Goal: Communication & Community: Answer question/provide support

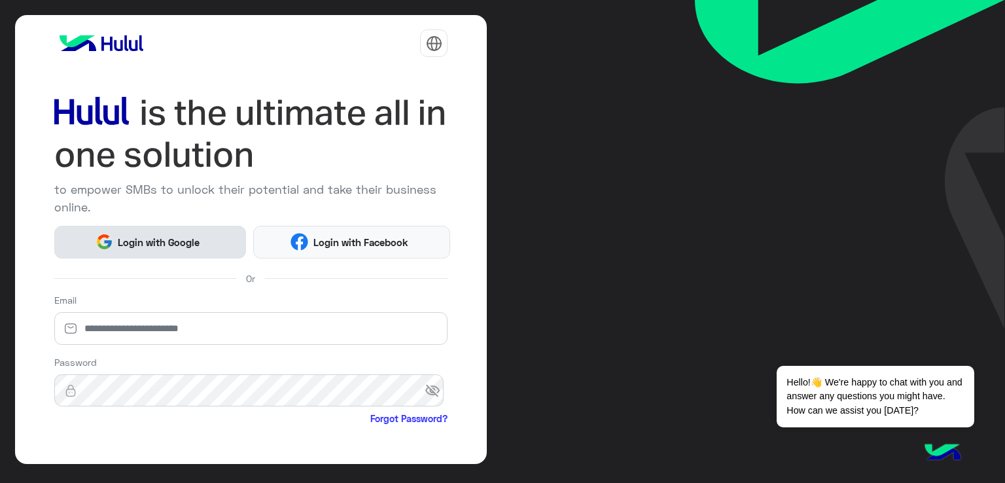
click at [223, 232] on button "Login with Google" at bounding box center [150, 242] width 192 height 33
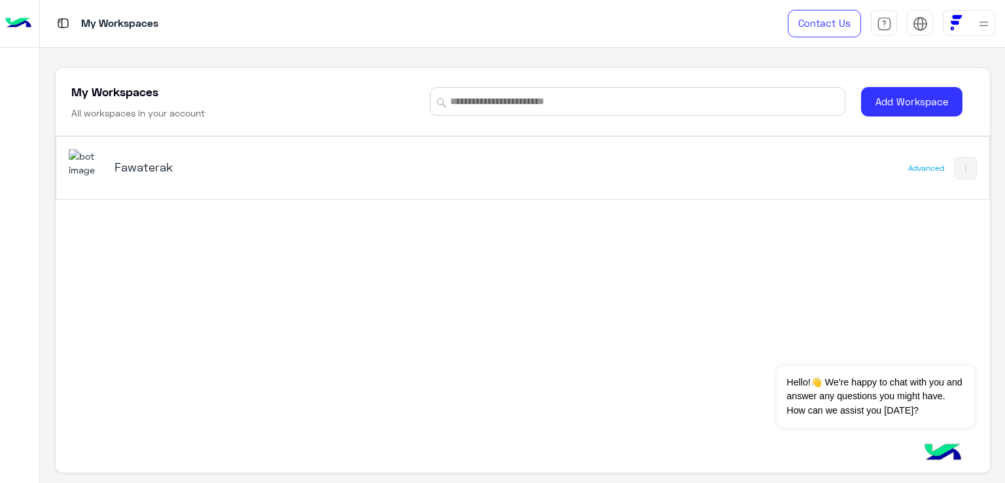
click at [869, 165] on div "Fawaterak Advanced" at bounding box center [522, 168] width 933 height 62
click at [108, 171] on div "Fawaterak" at bounding box center [341, 168] width 545 height 38
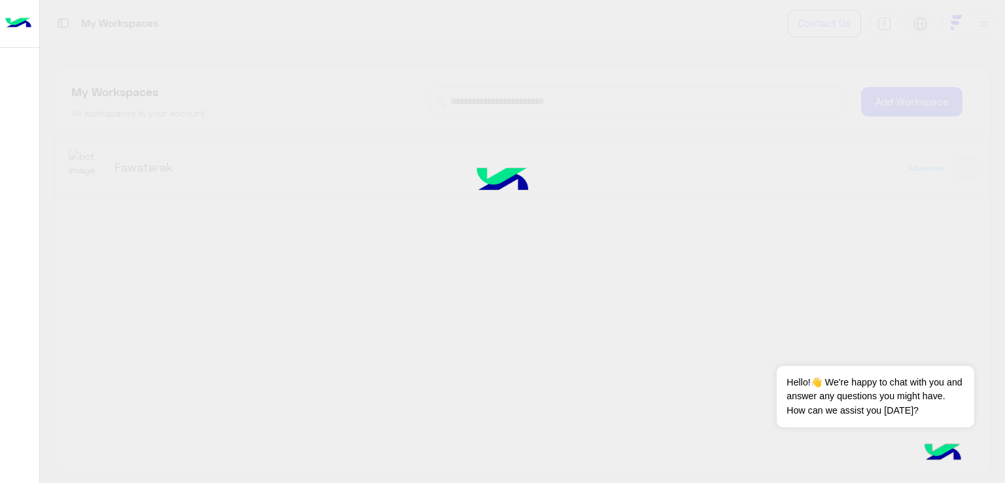
click at [91, 163] on div at bounding box center [502, 241] width 1005 height 483
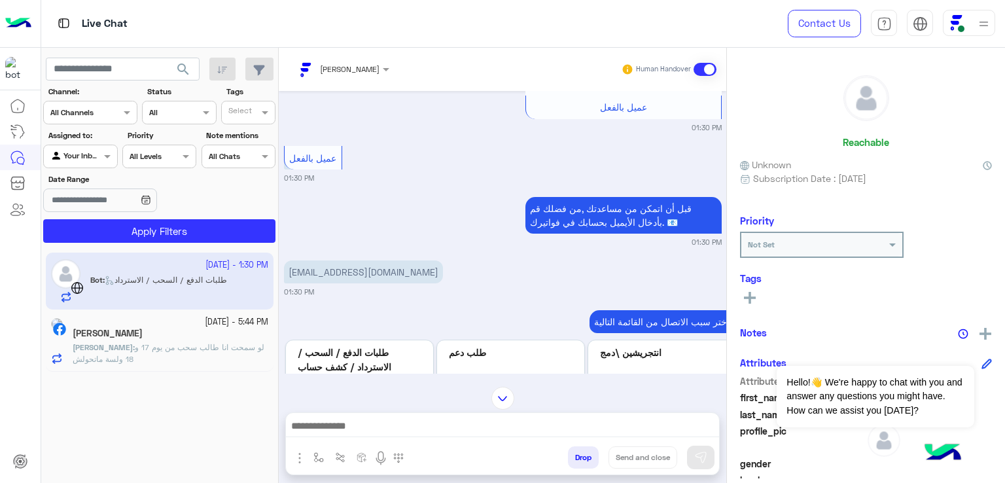
scroll to position [463, 0]
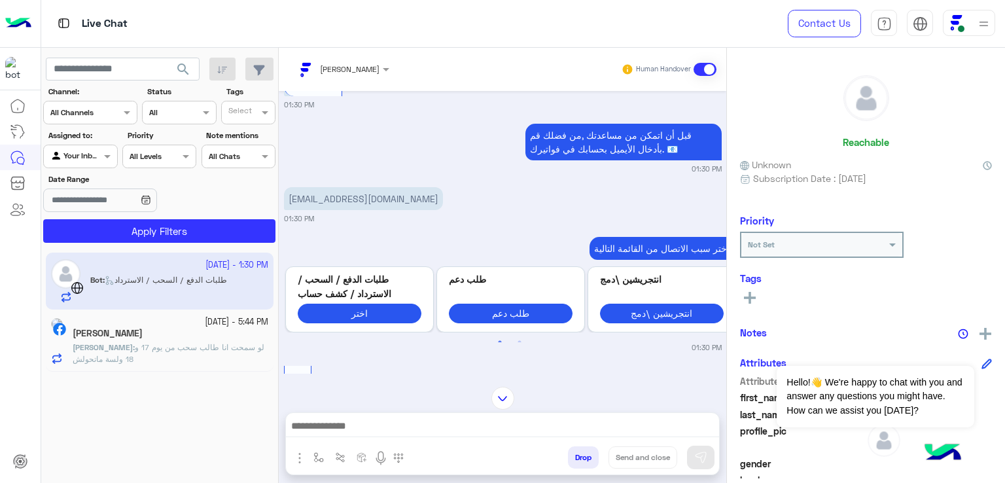
click at [348, 205] on p "[EMAIL_ADDRESS][DOMAIN_NAME]" at bounding box center [363, 198] width 159 height 23
click at [348, 206] on p "[EMAIL_ADDRESS][DOMAIN_NAME]" at bounding box center [363, 198] width 159 height 23
copy app-message "[EMAIL_ADDRESS][DOMAIN_NAME]"
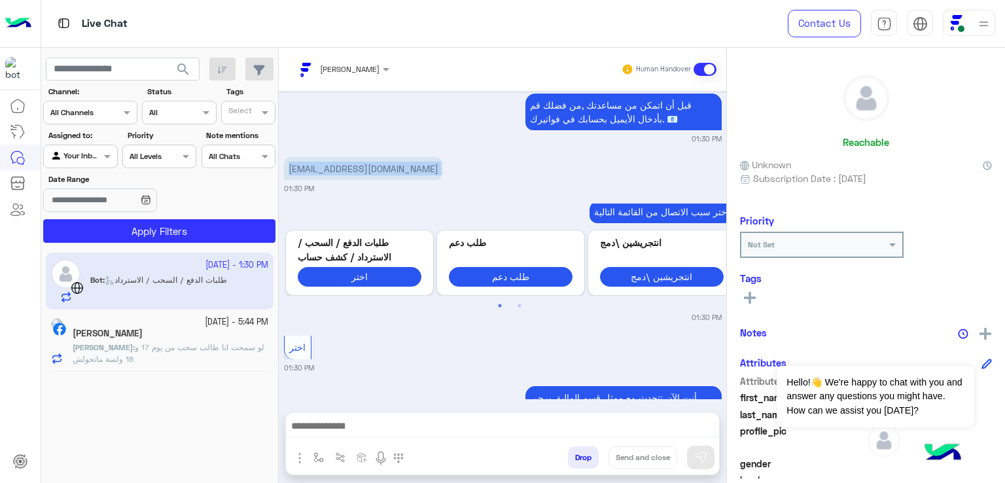
scroll to position [660, 0]
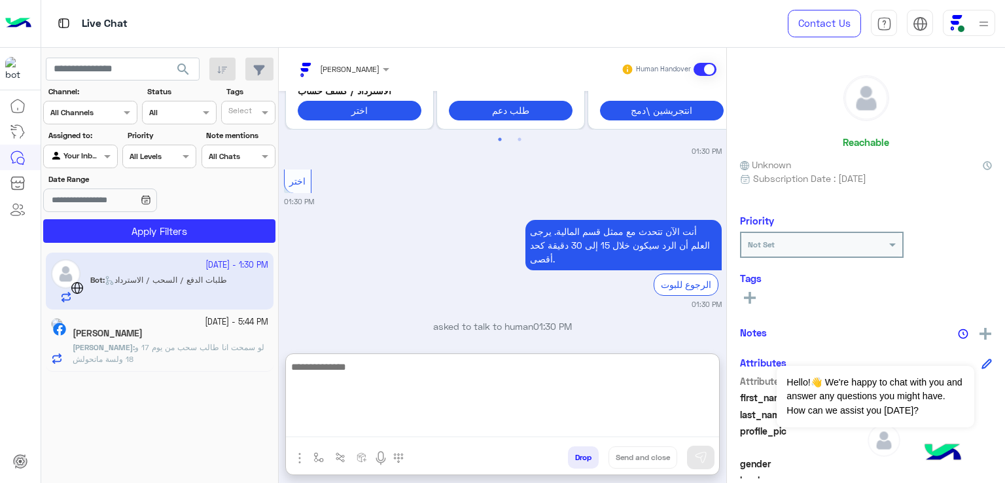
click at [527, 421] on textarea at bounding box center [502, 398] width 433 height 79
type textarea "*"
type textarea "**********"
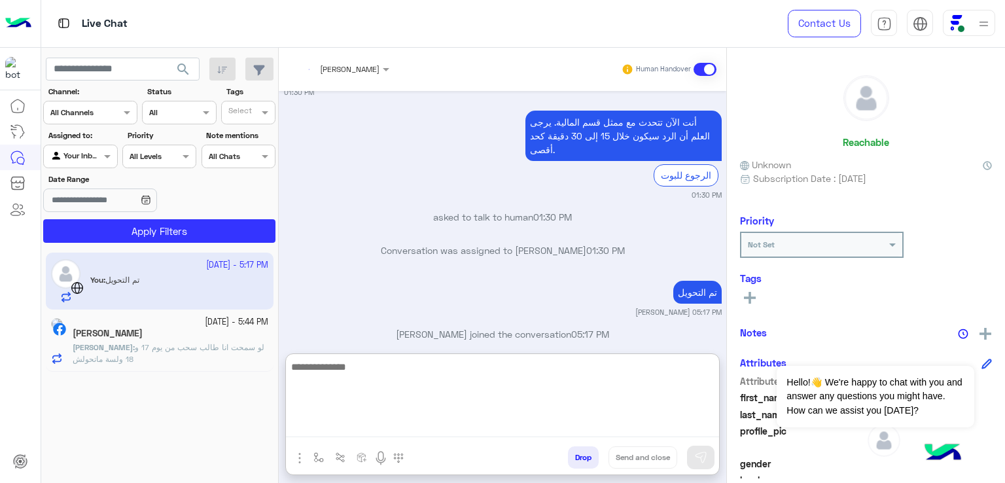
scroll to position [803, 0]
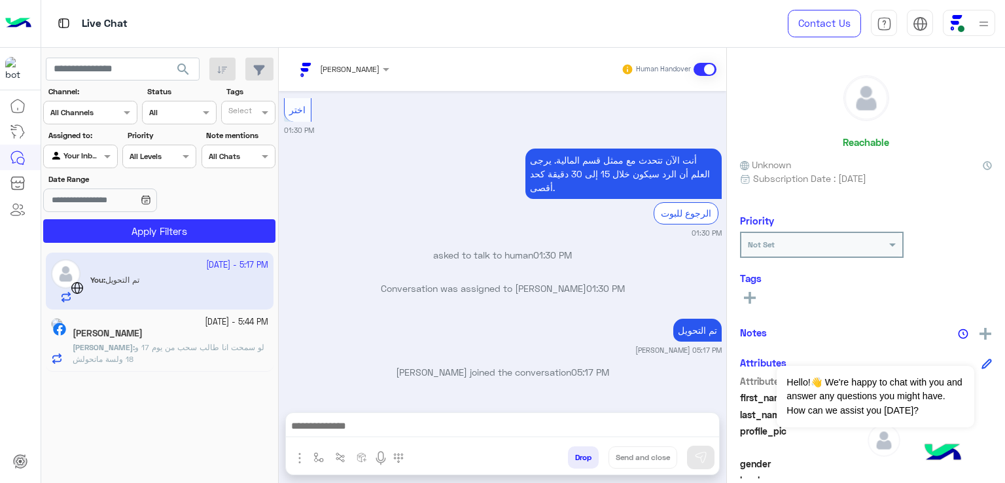
click at [198, 359] on p "[PERSON_NAME] : لو سمحت انا طالب سحب من يوم 17 و 18 ولسة ماتحولش" at bounding box center [171, 354] width 196 height 24
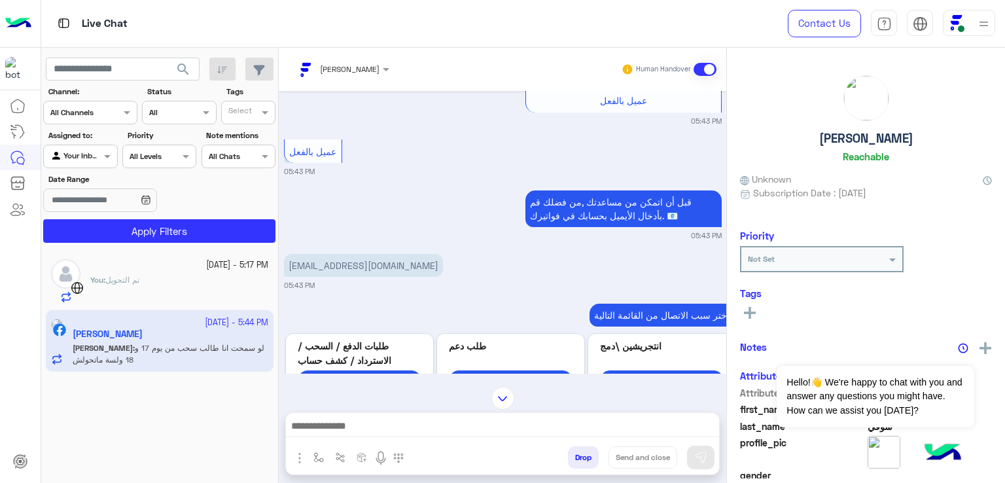
scroll to position [397, 0]
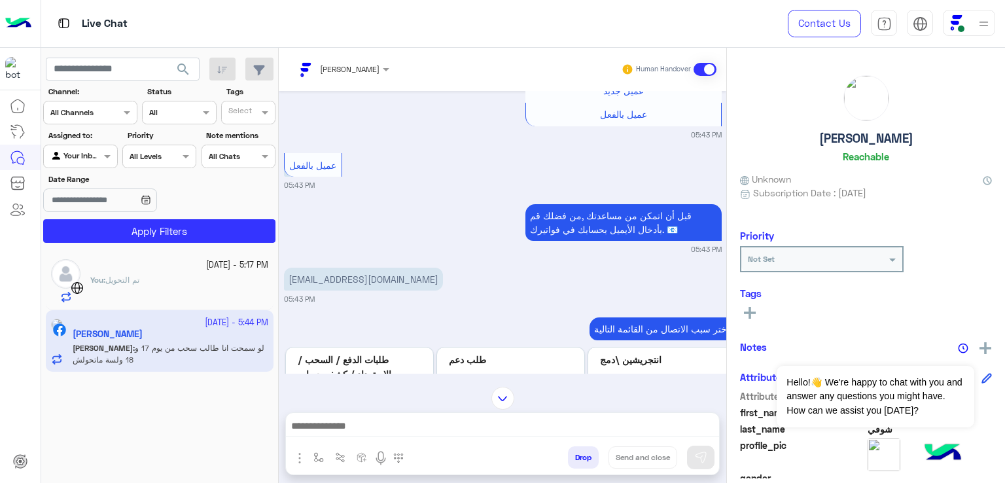
click at [340, 283] on p "[EMAIL_ADDRESS][DOMAIN_NAME]" at bounding box center [363, 279] width 159 height 23
copy app-message "[EMAIL_ADDRESS][DOMAIN_NAME]"
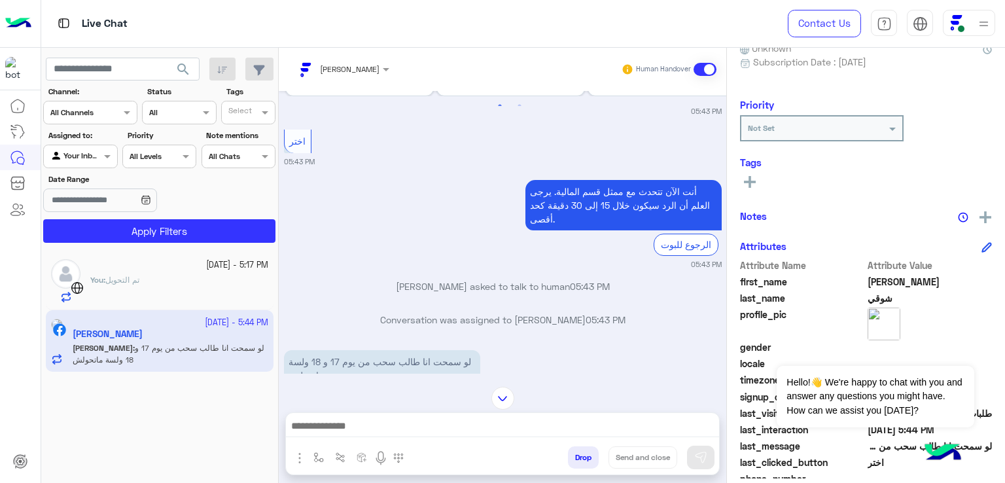
scroll to position [724, 0]
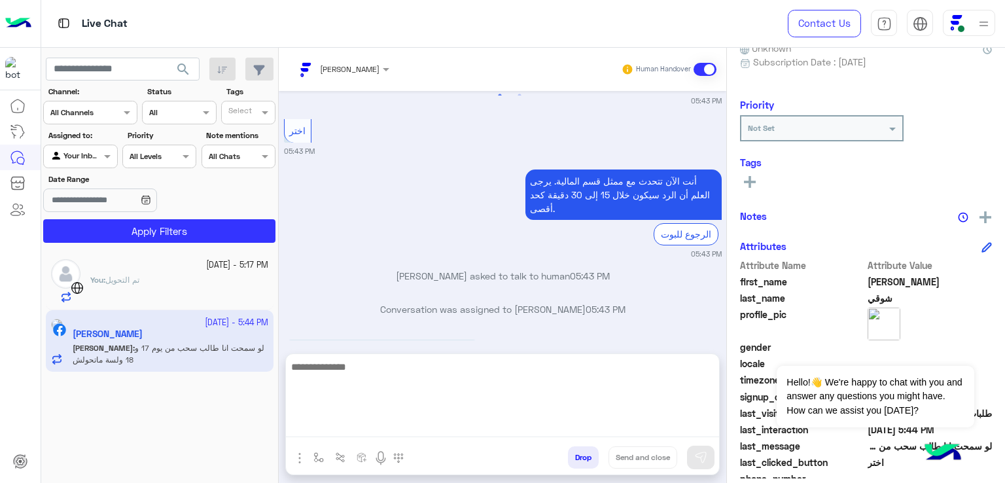
click at [453, 430] on textarea at bounding box center [502, 398] width 433 height 79
type textarea "**********"
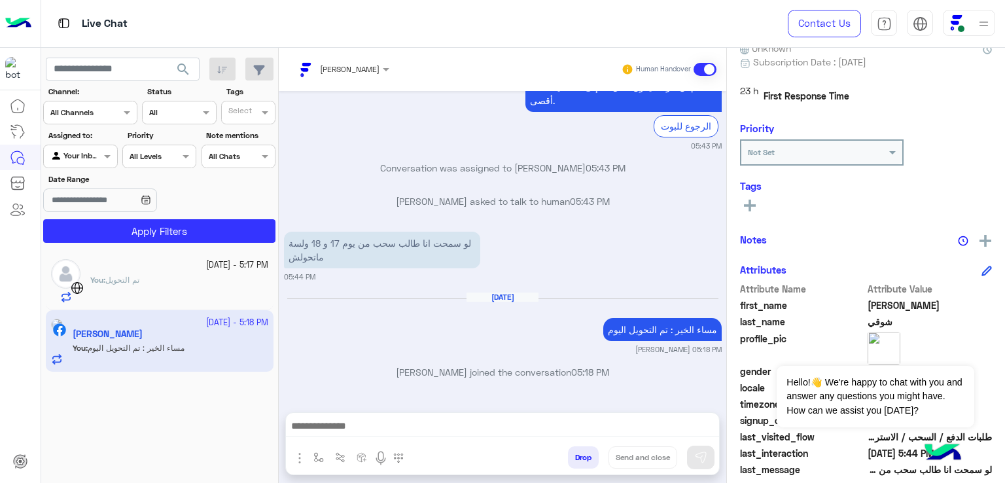
scroll to position [830, 0]
click at [10, 328] on div at bounding box center [20, 288] width 41 height 391
